Goal: Task Accomplishment & Management: Manage account settings

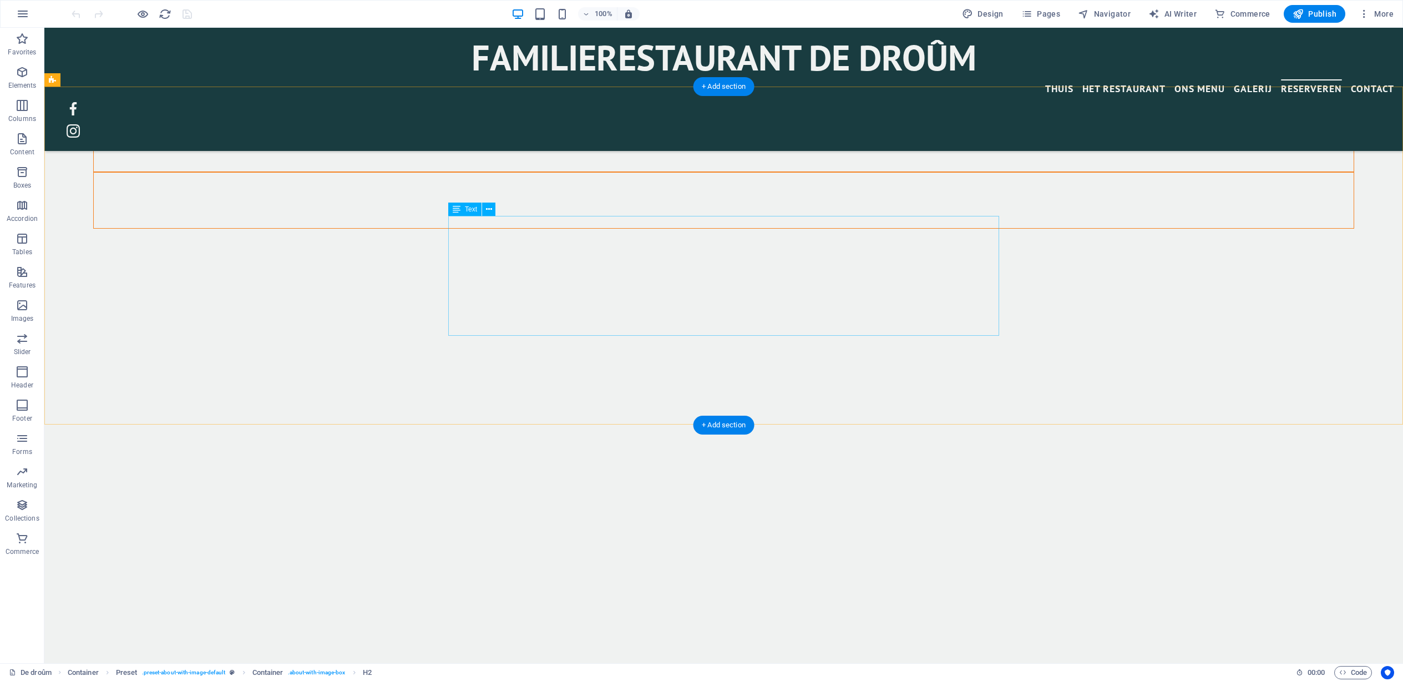
scroll to position [2759, 0]
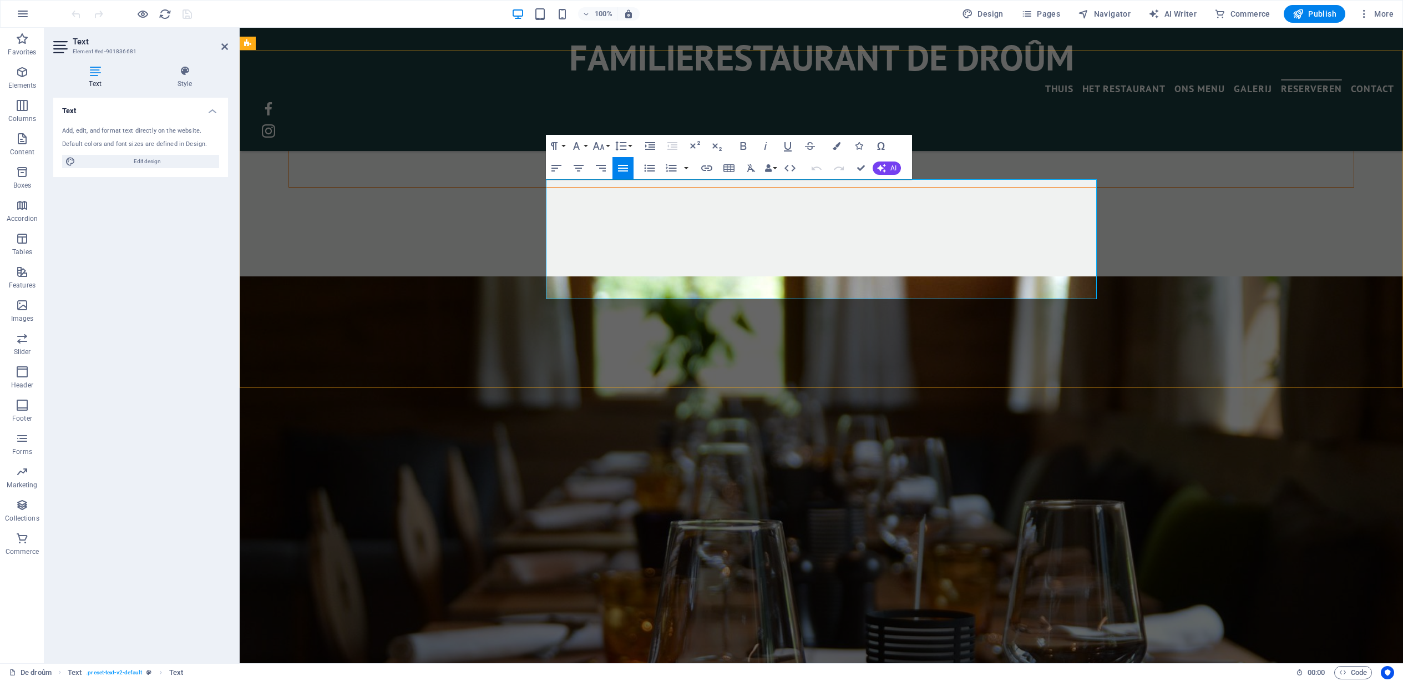
drag, startPoint x: 596, startPoint y: 187, endPoint x: 599, endPoint y: 200, distance: 13.7
drag, startPoint x: 594, startPoint y: 188, endPoint x: 620, endPoint y: 214, distance: 37.3
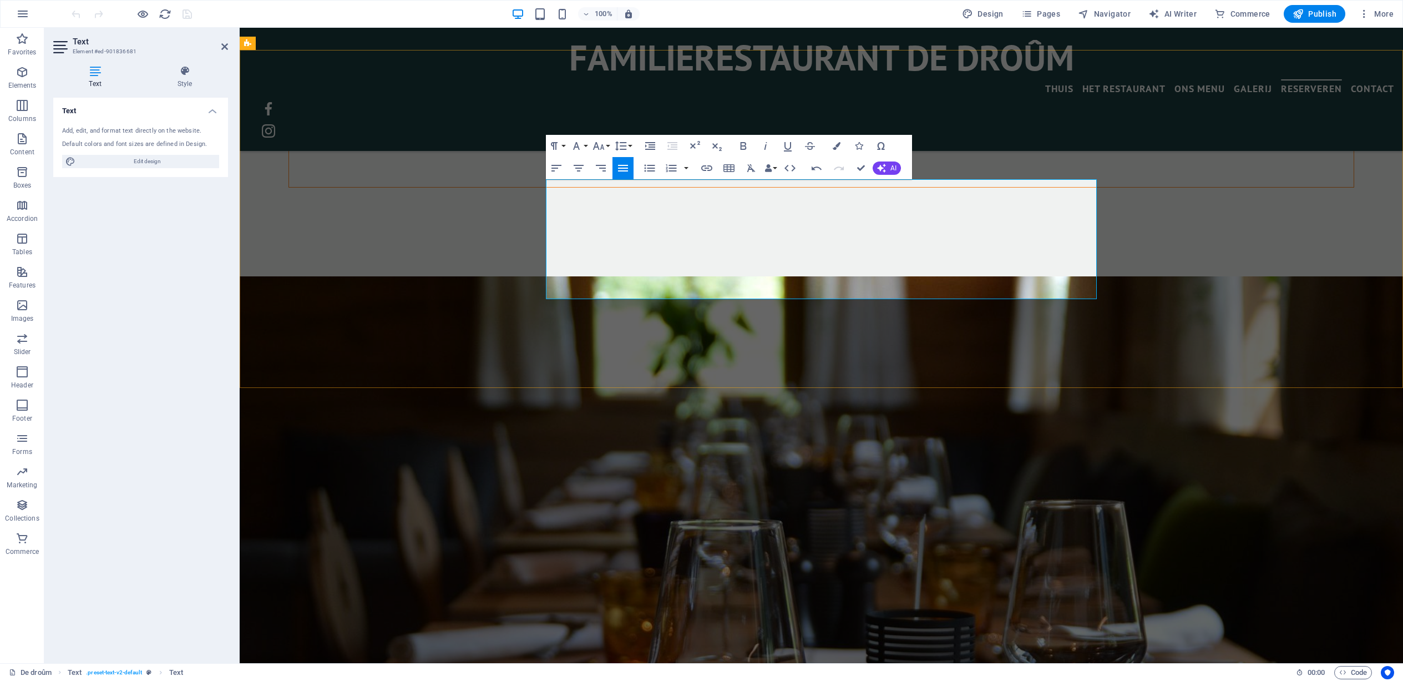
drag, startPoint x: 625, startPoint y: 239, endPoint x: 615, endPoint y: 239, distance: 10.0
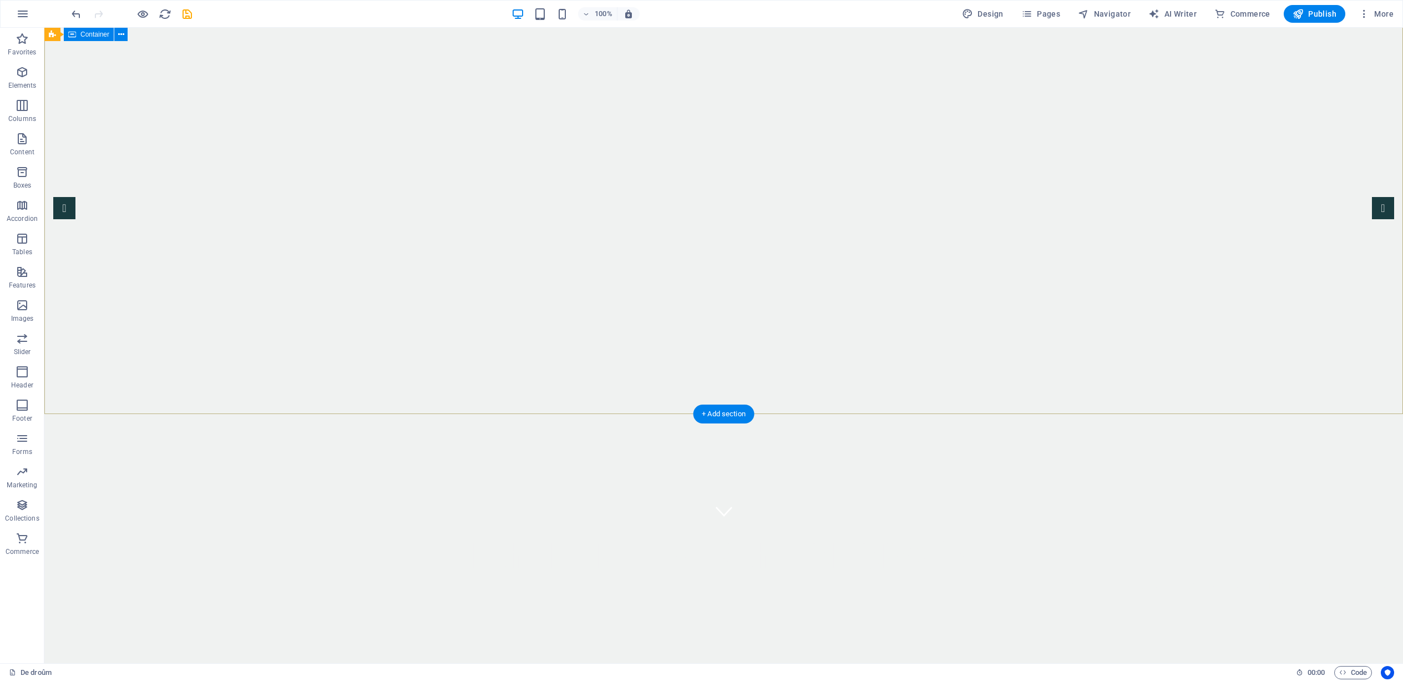
scroll to position [0, 0]
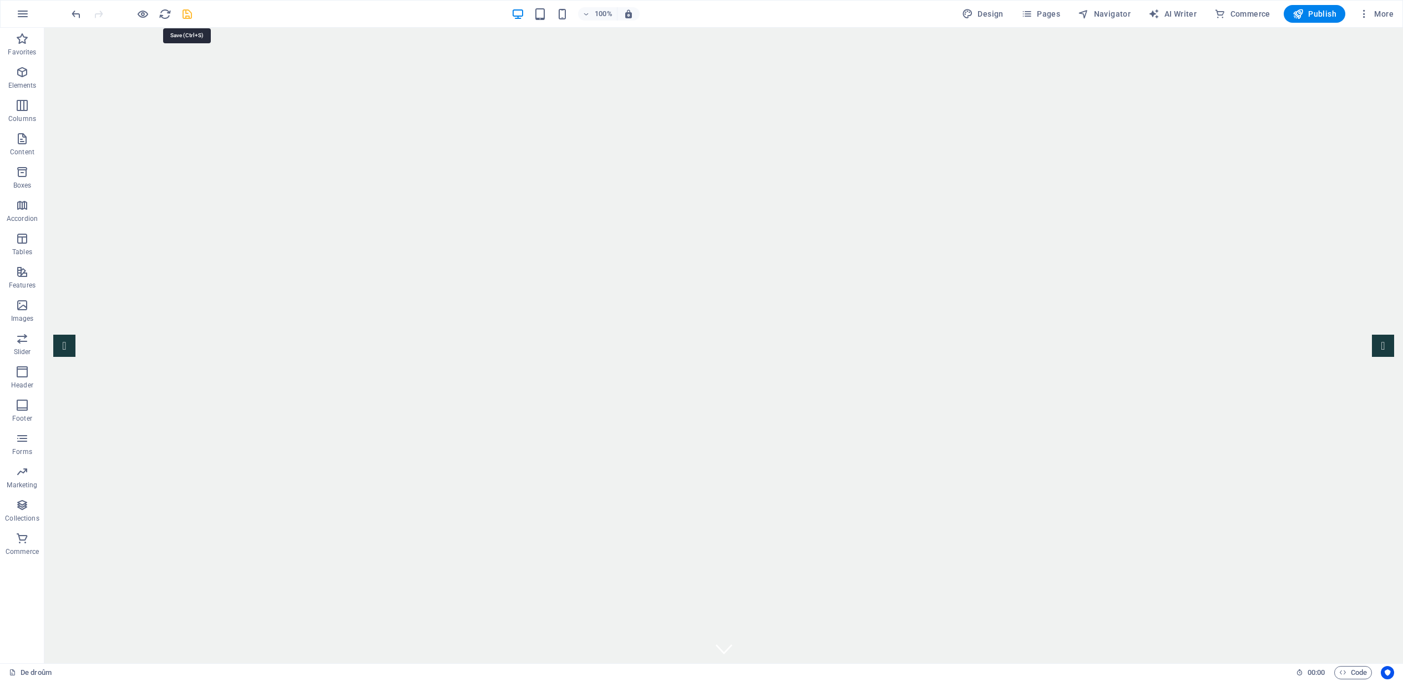
click at [183, 11] on icon "save" at bounding box center [187, 14] width 13 height 13
click at [1320, 11] on span "Publish" at bounding box center [1315, 13] width 44 height 11
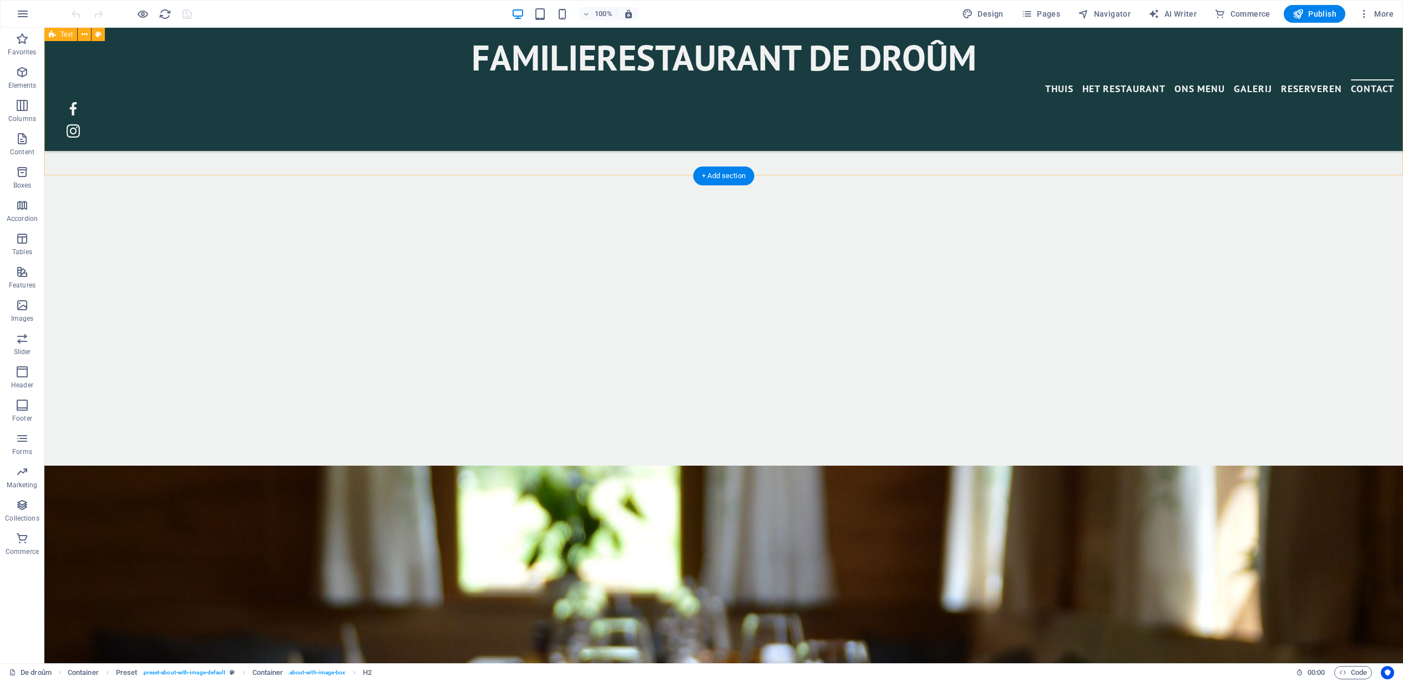
scroll to position [2995, 0]
